Goal: Transaction & Acquisition: Download file/media

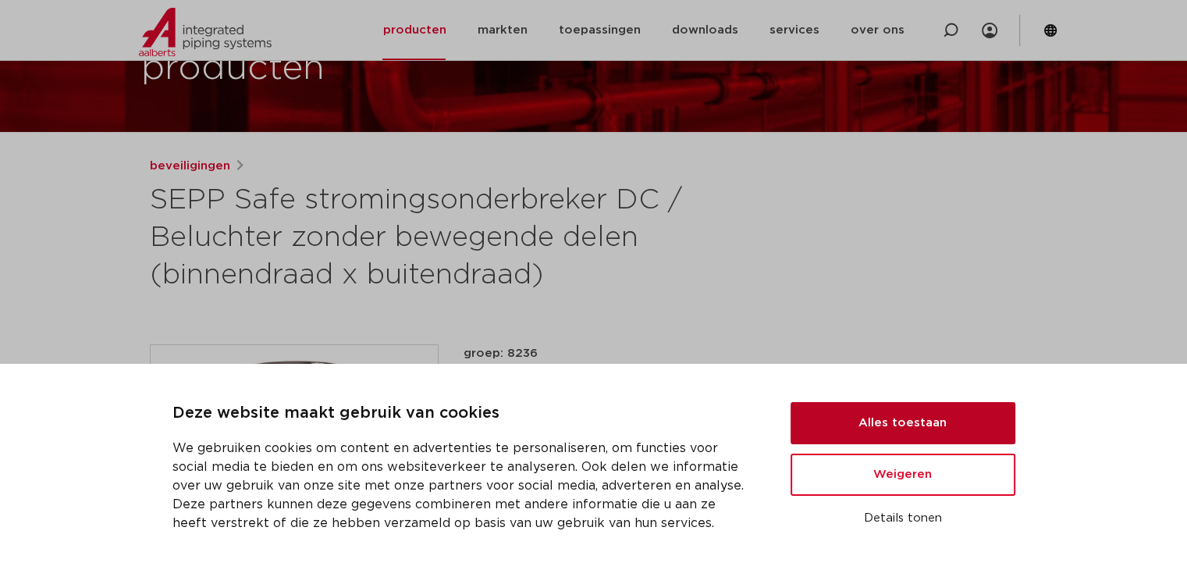
click at [947, 412] on button "Alles toestaan" at bounding box center [902, 423] width 225 height 42
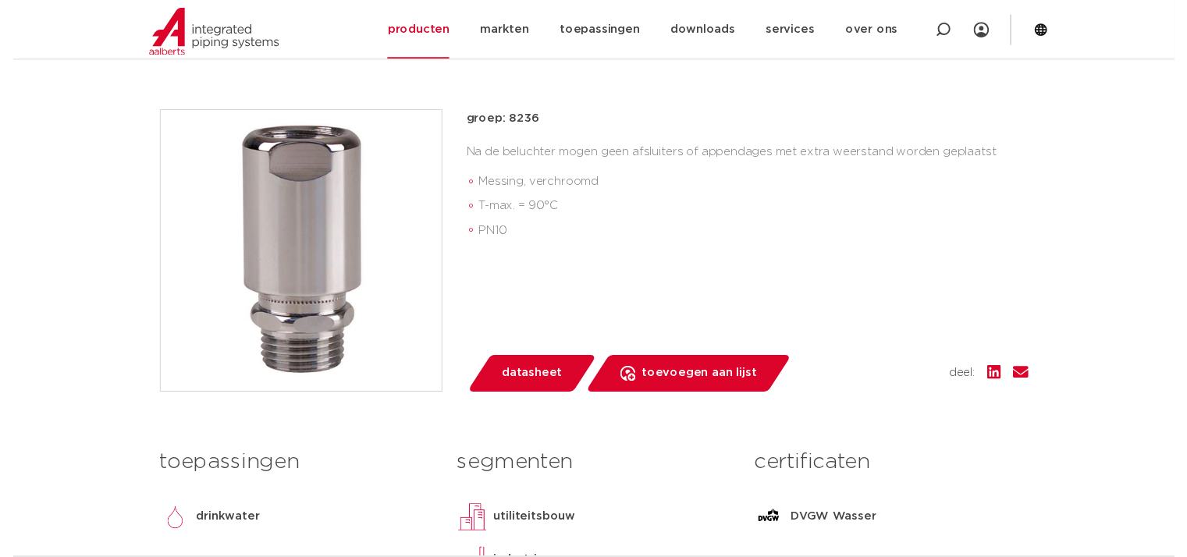
scroll to position [353, 0]
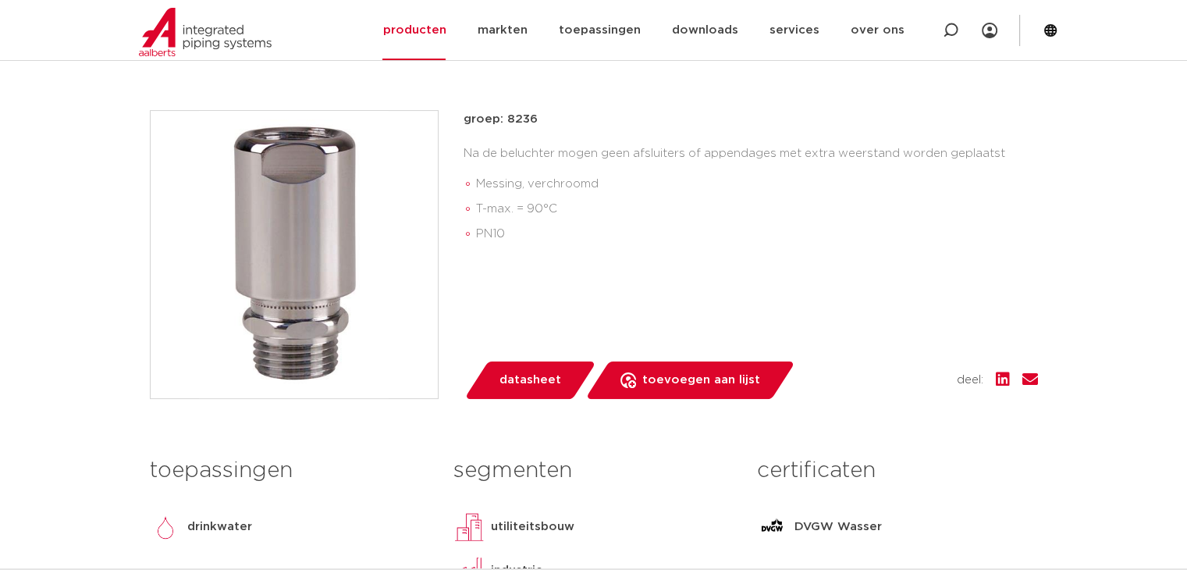
click at [540, 382] on span "datasheet" at bounding box center [530, 379] width 62 height 25
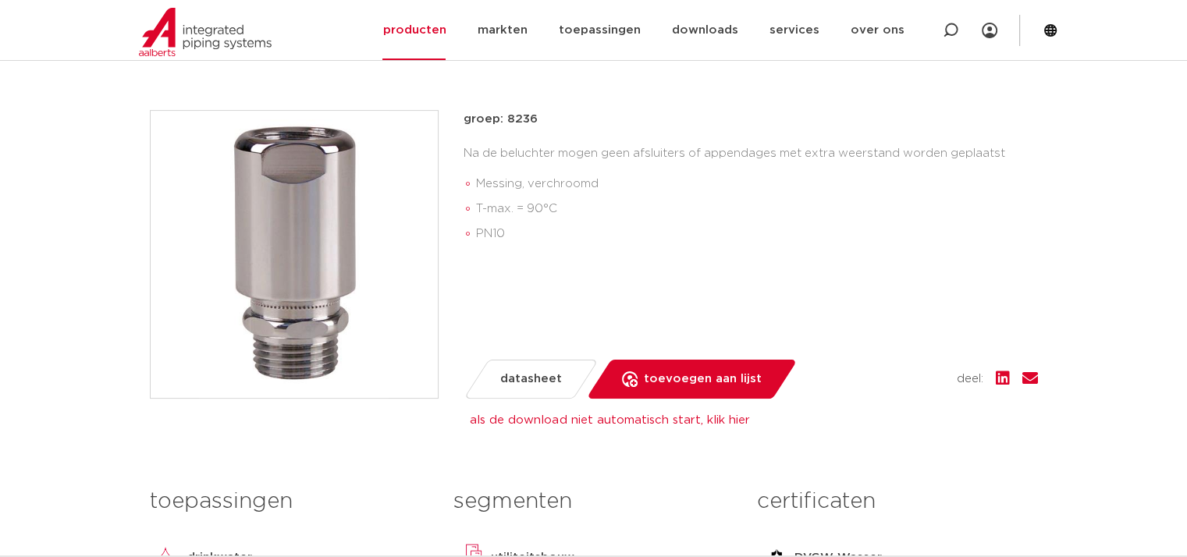
click at [540, 389] on span "datasheet" at bounding box center [531, 379] width 62 height 25
click at [577, 416] on link "als de download niet automatisch start, klik hier" at bounding box center [609, 420] width 279 height 12
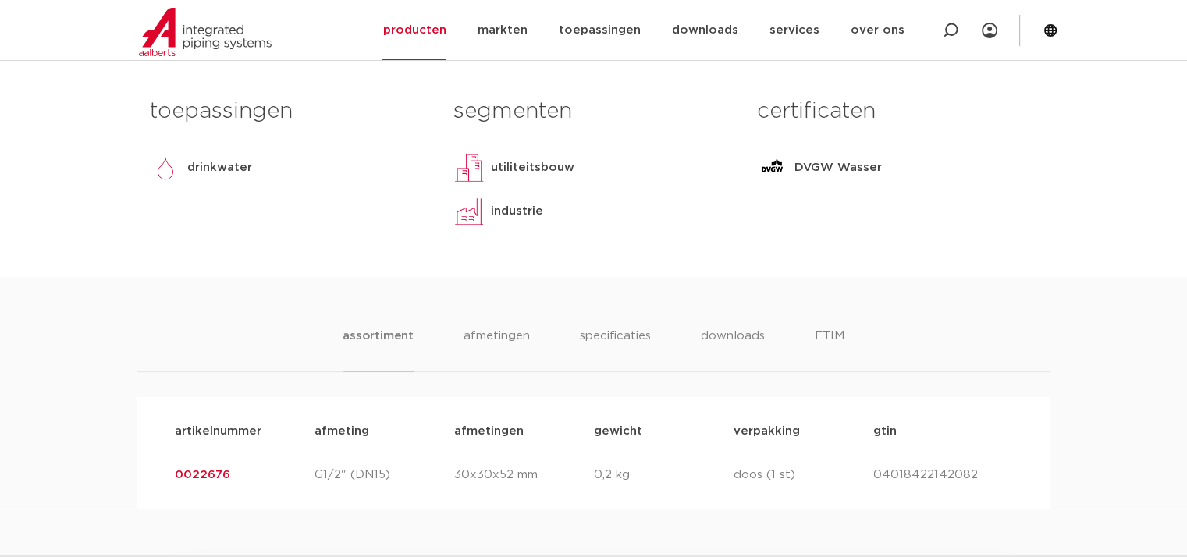
scroll to position [900, 0]
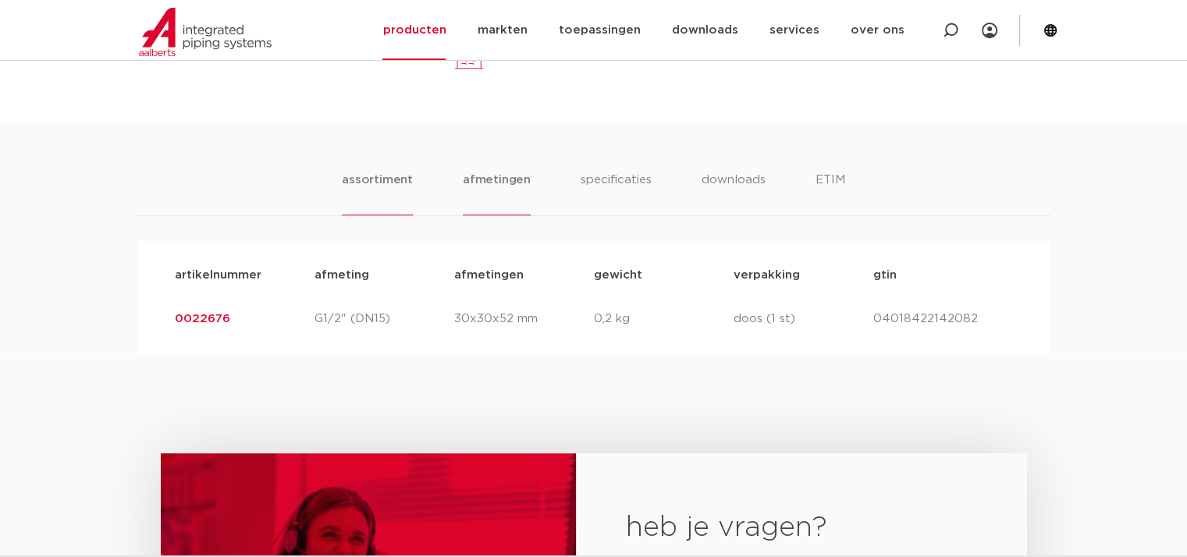
click at [506, 185] on li "afmetingen" at bounding box center [497, 193] width 68 height 44
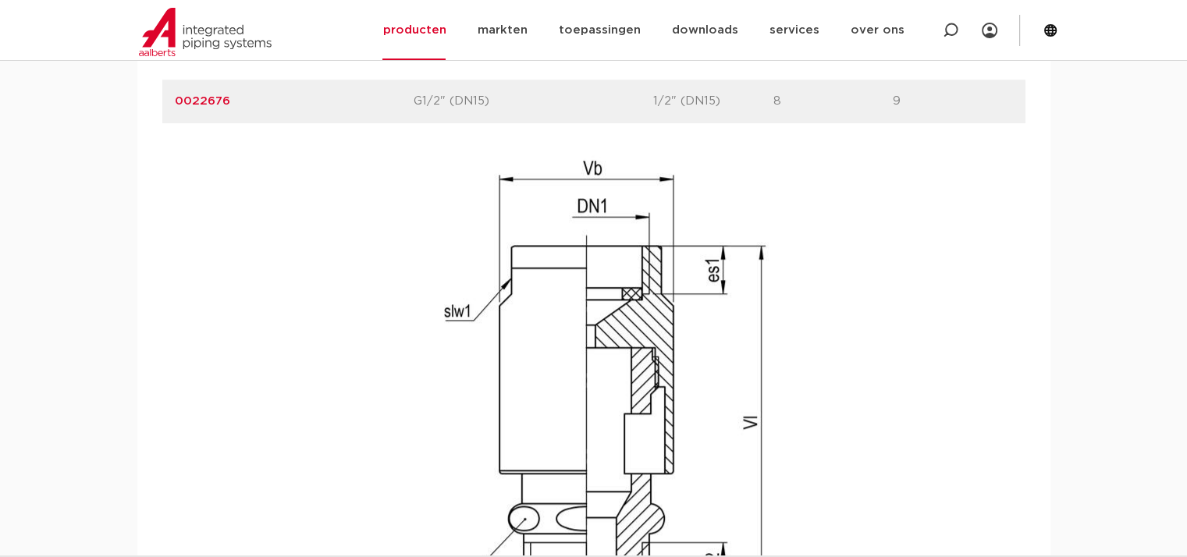
scroll to position [1212, 0]
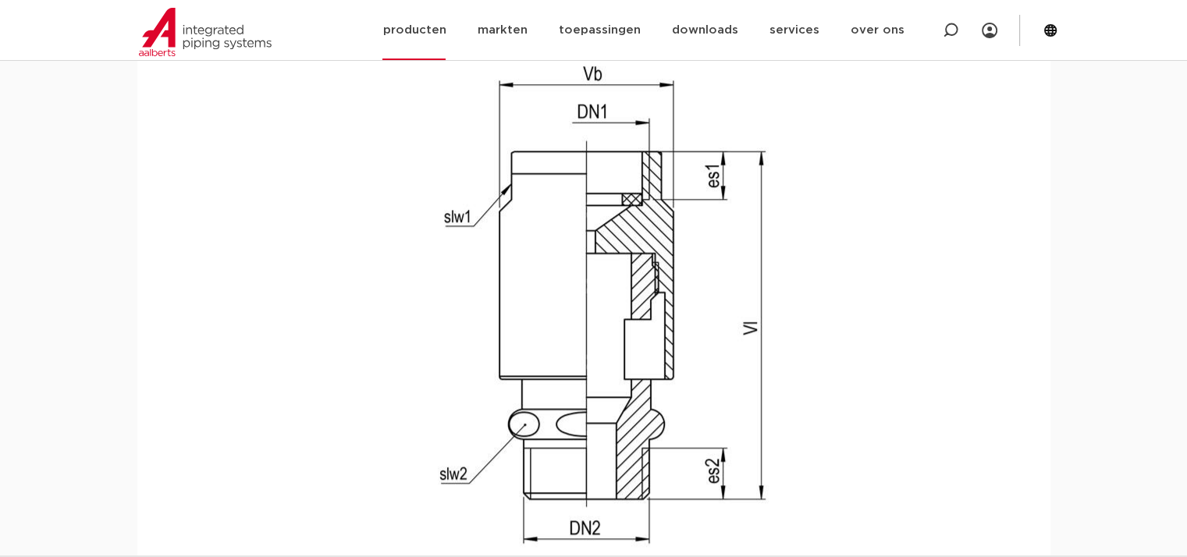
click at [745, 24] on li "downloads alle downloads certificaten cad en andere software epd documentatie t…" at bounding box center [704, 30] width 98 height 60
click at [715, 35] on link "downloads" at bounding box center [704, 30] width 66 height 60
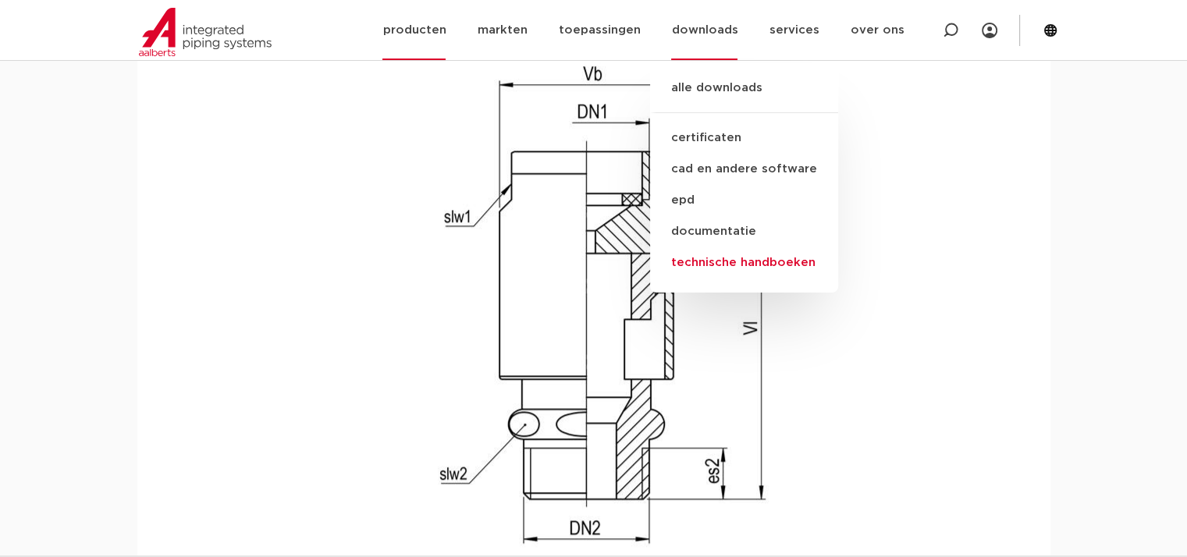
click at [807, 258] on link "technische handboeken" at bounding box center [744, 262] width 188 height 31
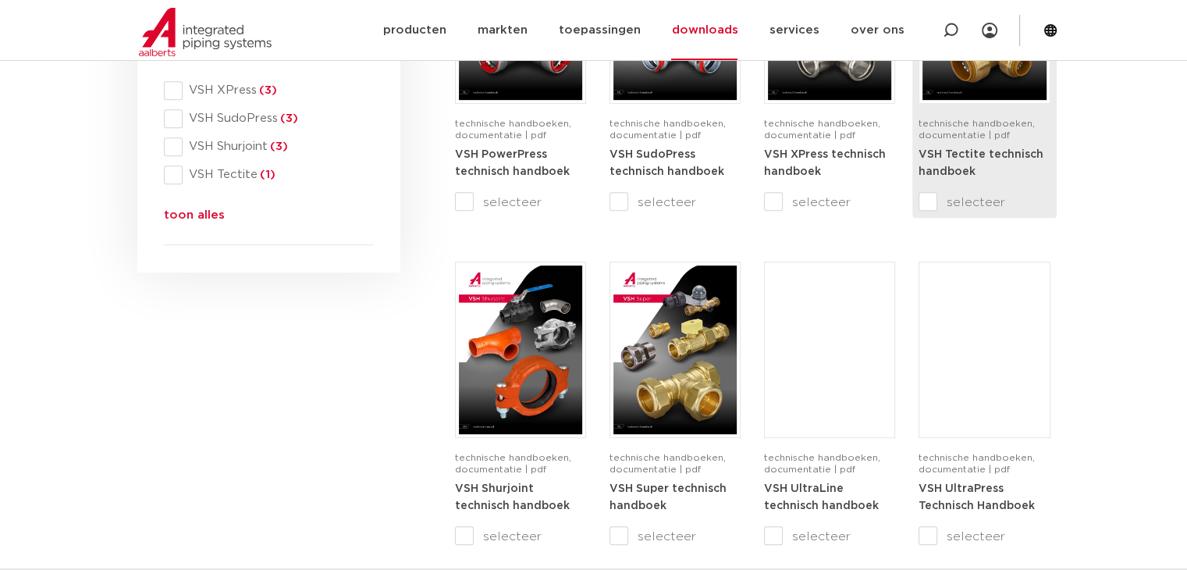
scroll to position [546, 0]
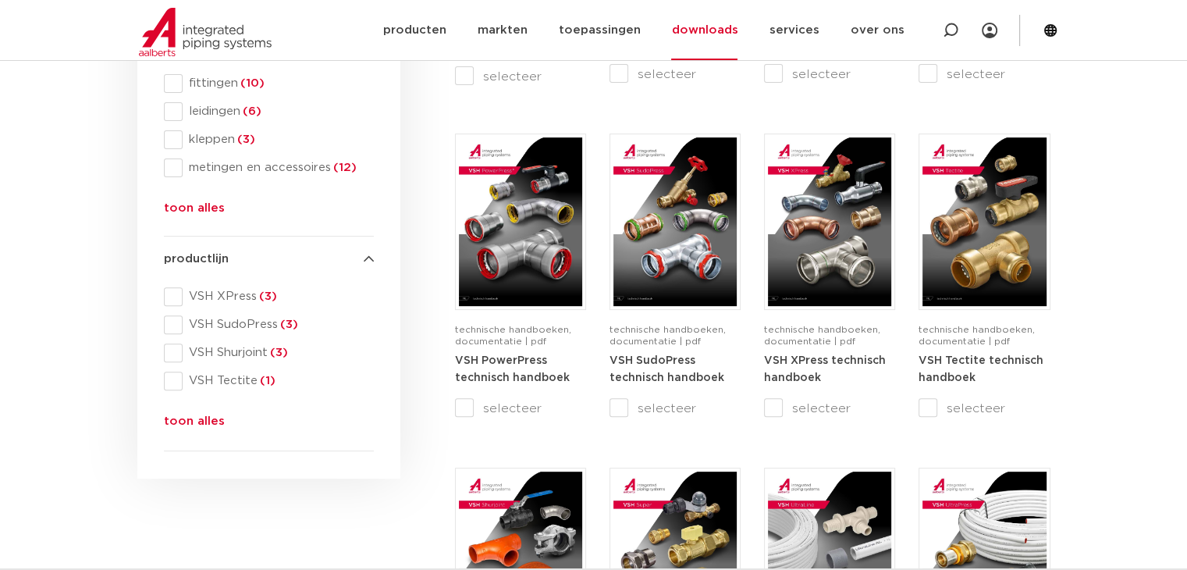
click at [719, 43] on link "downloads" at bounding box center [704, 30] width 66 height 60
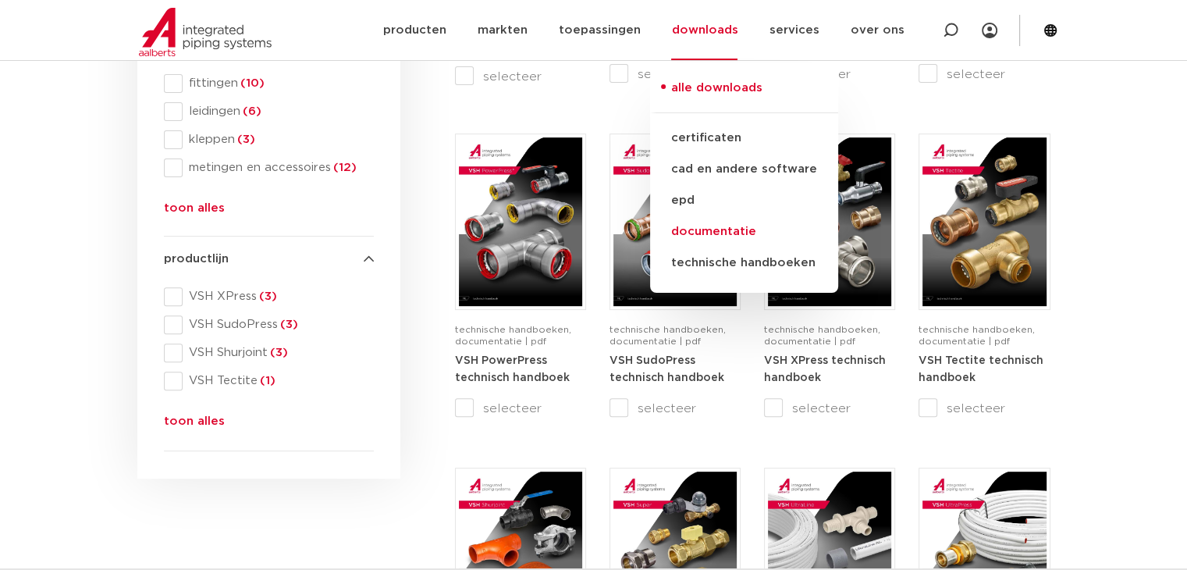
click at [736, 225] on link "documentatie" at bounding box center [744, 231] width 188 height 31
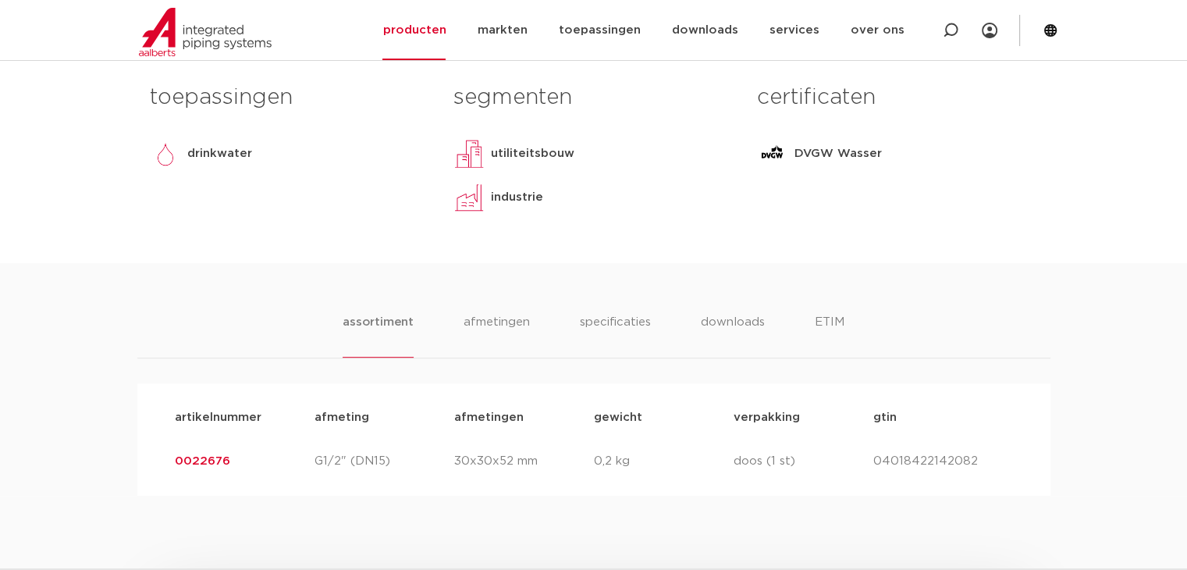
scroll to position [744, 0]
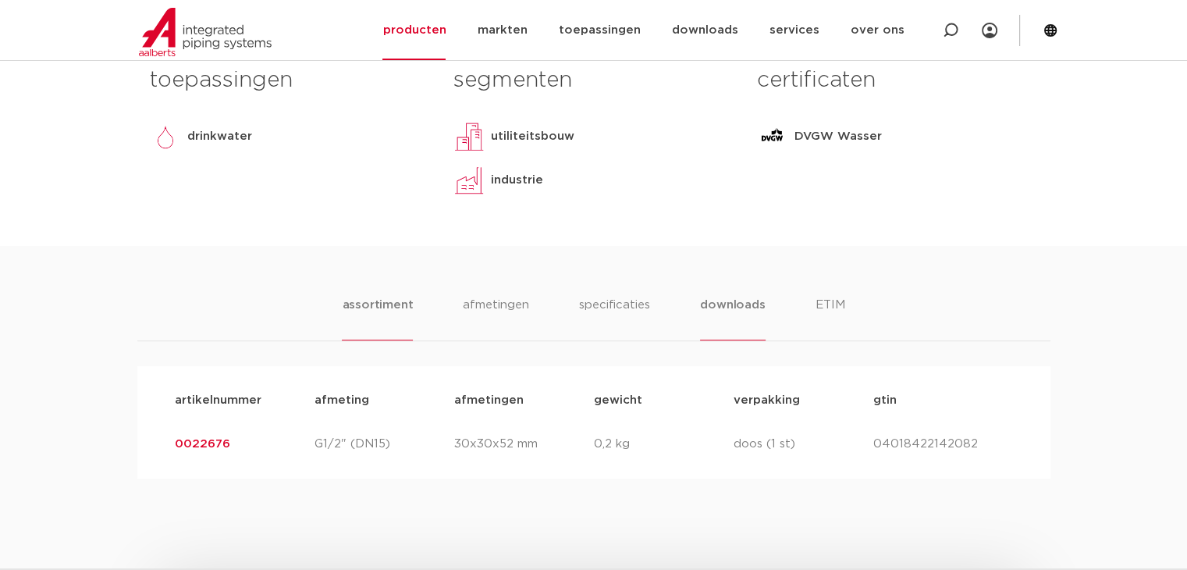
click at [720, 311] on li "downloads" at bounding box center [732, 318] width 65 height 44
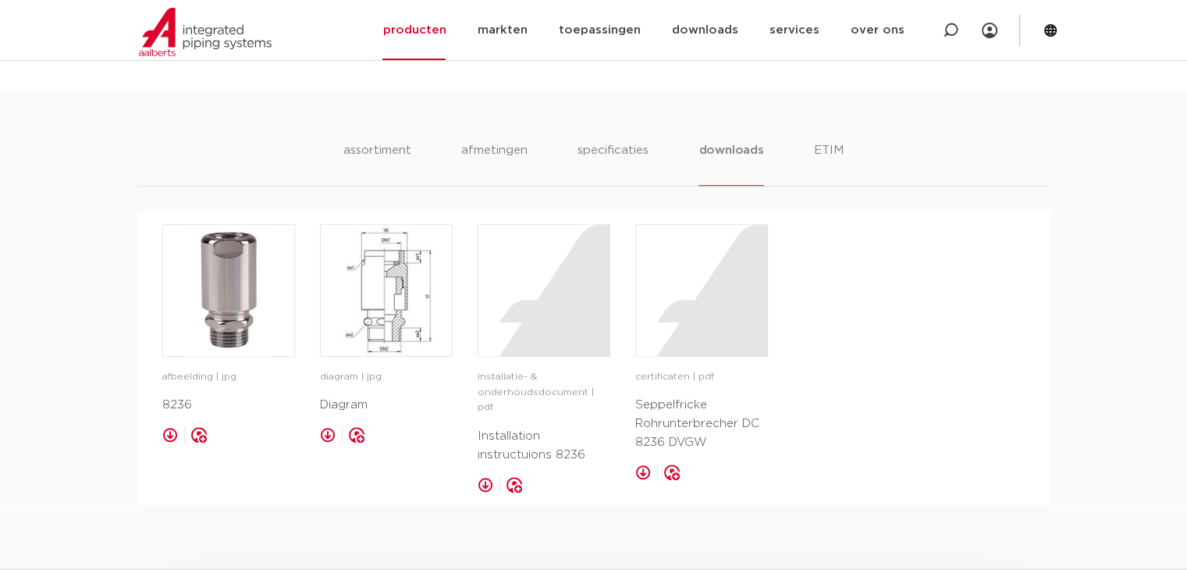
scroll to position [900, 0]
click at [560, 310] on div at bounding box center [543, 288] width 131 height 131
click at [404, 325] on img at bounding box center [386, 288] width 131 height 131
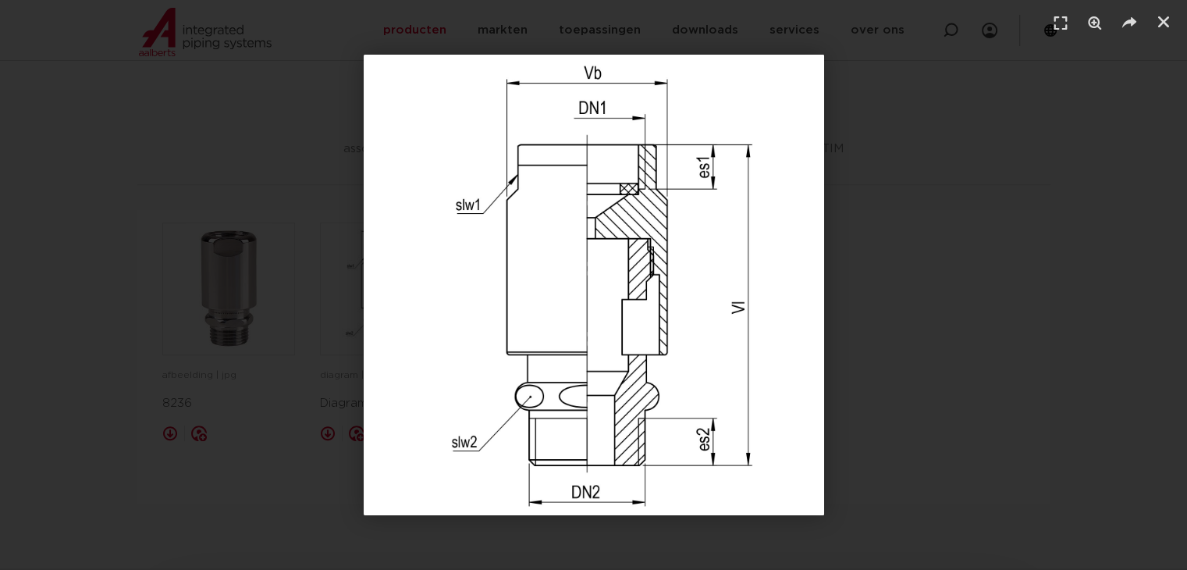
click at [321, 509] on div "1 / 1" at bounding box center [593, 285] width 1077 height 460
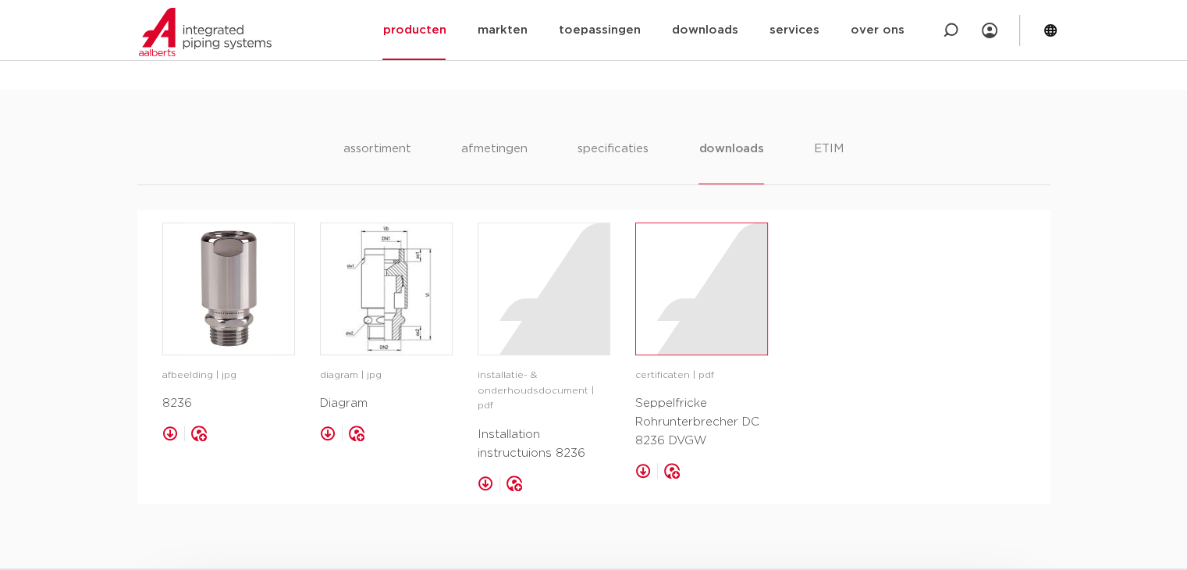
click at [711, 275] on div at bounding box center [701, 288] width 131 height 131
click at [519, 26] on link "markten" at bounding box center [502, 30] width 50 height 60
